Goal: Transaction & Acquisition: Subscribe to service/newsletter

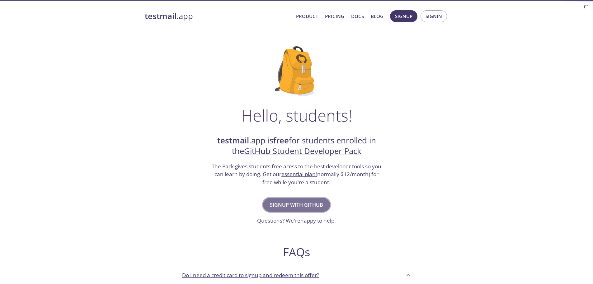
click at [298, 205] on span "Signup with GitHub" at bounding box center [296, 204] width 53 height 9
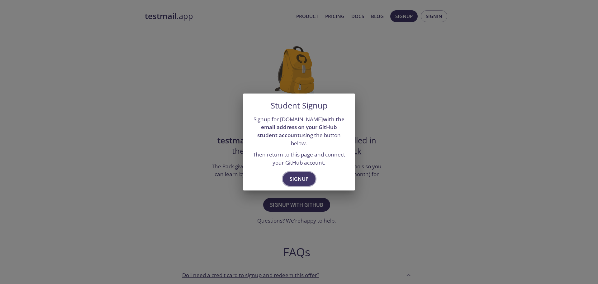
click at [303, 176] on span "Signup" at bounding box center [298, 178] width 19 height 9
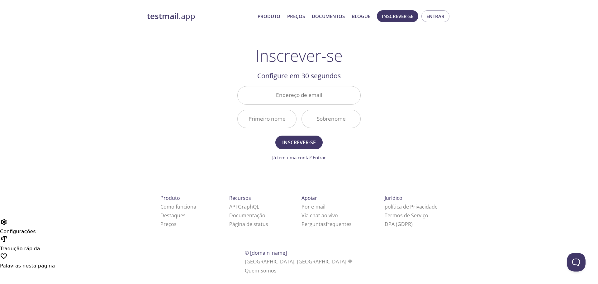
click at [265, 96] on input "Endereço de email" at bounding box center [298, 95] width 123 height 18
type input "[EMAIL_ADDRESS][DOMAIN_NAME]"
click at [280, 124] on input "Primeiro nome" at bounding box center [266, 119] width 59 height 18
type input "[PERSON_NAME]"
click at [322, 123] on input "campos" at bounding box center [331, 119] width 59 height 18
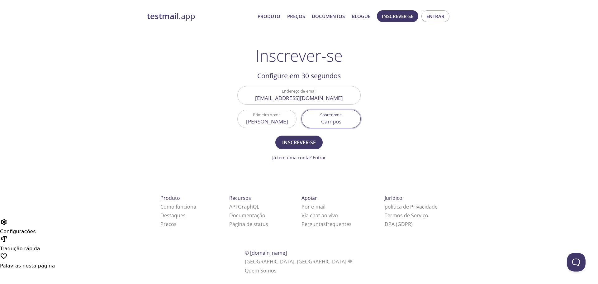
type input "Campos"
click at [379, 146] on div "testmail .app Produto Preços Documentos Blogue Inscrever-se Entrar Inscrever-se…" at bounding box center [298, 149] width 319 height 286
click at [306, 150] on form "Endereço de email lucas.software.developer@gmail.com Primeiro nome Lucas Sobren…" at bounding box center [298, 123] width 123 height 75
click at [307, 143] on font "Inscrever-se" at bounding box center [299, 142] width 34 height 7
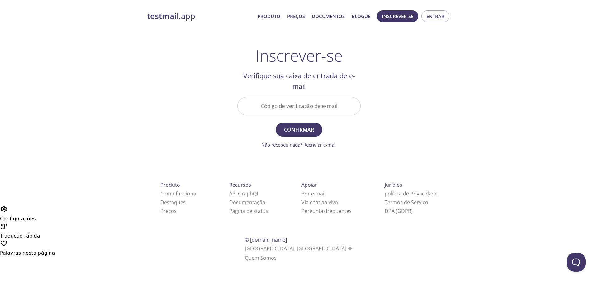
click at [299, 109] on input "Código de verificação de e-mail" at bounding box center [298, 106] width 123 height 18
paste input "3YNM72M"
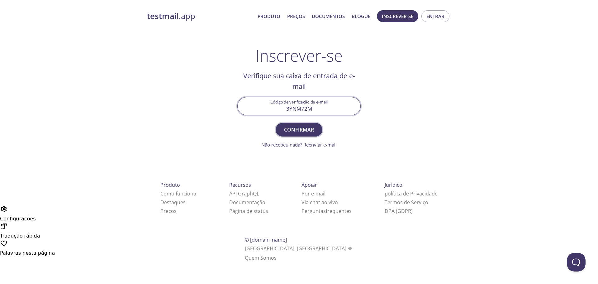
type input "3YNM72M"
click at [296, 129] on font "Confirmar" at bounding box center [299, 129] width 30 height 7
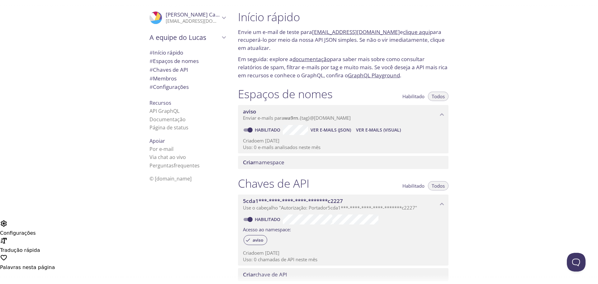
click at [500, 173] on div "Início rápido Envie um e-mail de teste para [EMAIL_ADDRESS][DOMAIN_NAME] e cliq…" at bounding box center [415, 142] width 365 height 284
click at [342, 31] on font "[EMAIL_ADDRESS][DOMAIN_NAME]" at bounding box center [356, 31] width 88 height 7
click at [385, 59] on font "para saber mais sobre como consultar relatórios de spam, filtrar e-mails por ta…" at bounding box center [342, 66] width 209 height 23
copy font "[EMAIL_ADDRESS][DOMAIN_NAME]"
drag, startPoint x: 312, startPoint y: 33, endPoint x: 390, endPoint y: 30, distance: 77.2
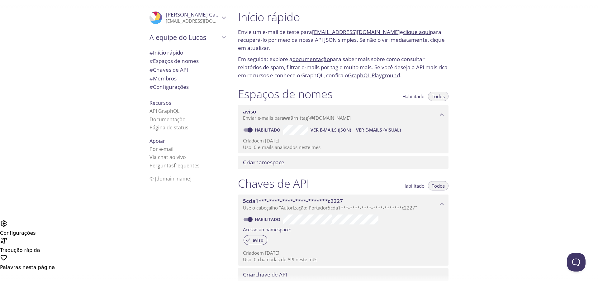
click at [390, 30] on font "Envie um e-mail de teste para [EMAIL_ADDRESS][DOMAIN_NAME] e clique aqui para r…" at bounding box center [341, 39] width 207 height 23
click at [360, 58] on font "para saber mais sobre como consultar relatórios de spam, filtrar e-mails por ta…" at bounding box center [342, 66] width 209 height 23
click at [408, 31] on font "clique aqui" at bounding box center [416, 31] width 27 height 7
click at [315, 58] on font "documentação" at bounding box center [310, 58] width 37 height 7
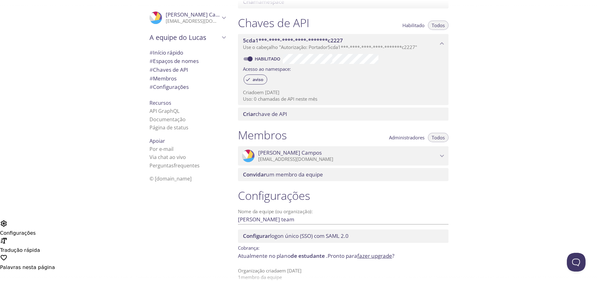
scroll to position [167, 0]
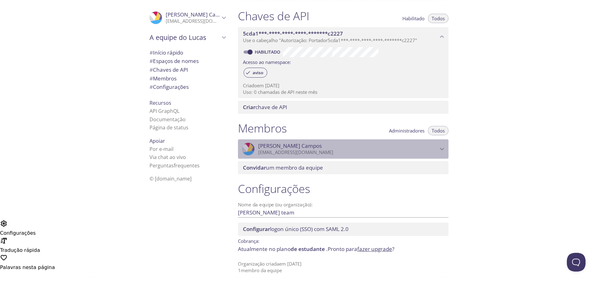
click at [289, 153] on font "[EMAIL_ADDRESS][DOMAIN_NAME]" at bounding box center [295, 152] width 75 height 6
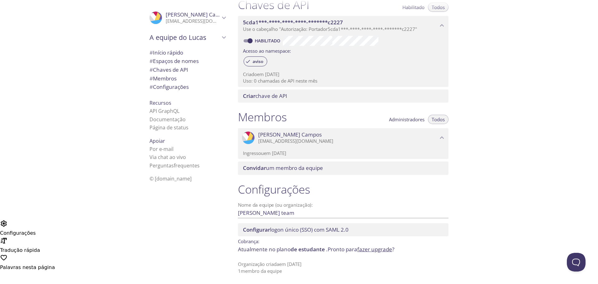
scroll to position [179, 0]
click at [276, 214] on input "[PERSON_NAME] team" at bounding box center [333, 212] width 190 height 10
click at [177, 60] on font "Espaços de nomes" at bounding box center [176, 60] width 46 height 7
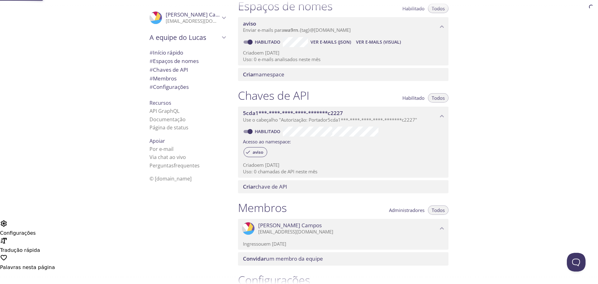
scroll to position [87, 0]
click at [170, 67] on font "Chaves de API" at bounding box center [170, 69] width 35 height 7
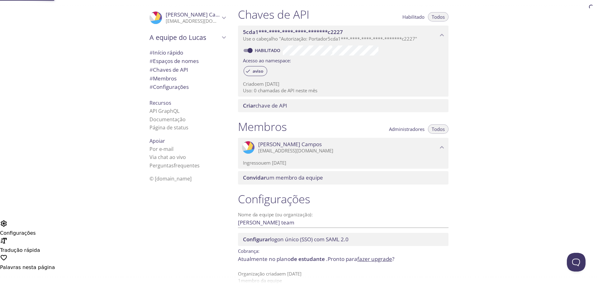
scroll to position [176, 0]
